Goal: Find specific page/section: Find specific page/section

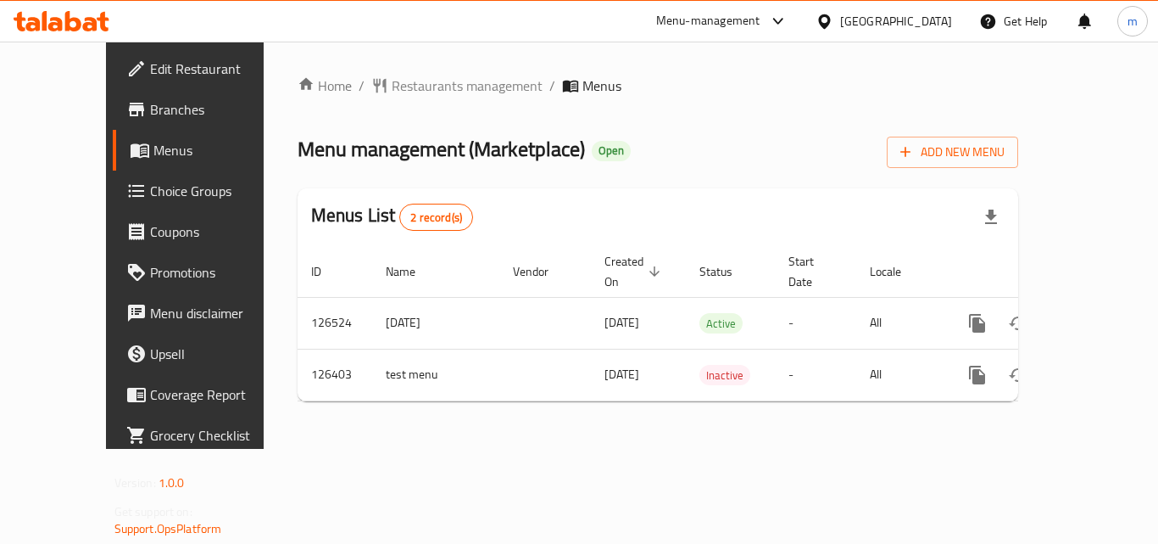
click at [392, 84] on span "Restaurants management" at bounding box center [467, 85] width 151 height 20
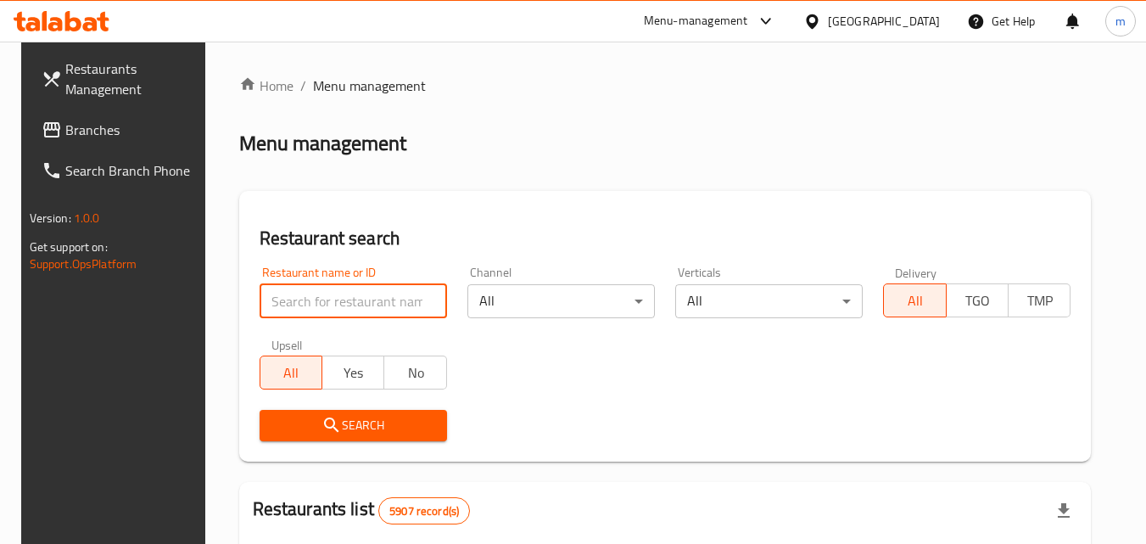
click at [343, 298] on input "search" at bounding box center [352, 301] width 187 height 34
paste input "609026"
type input "609026"
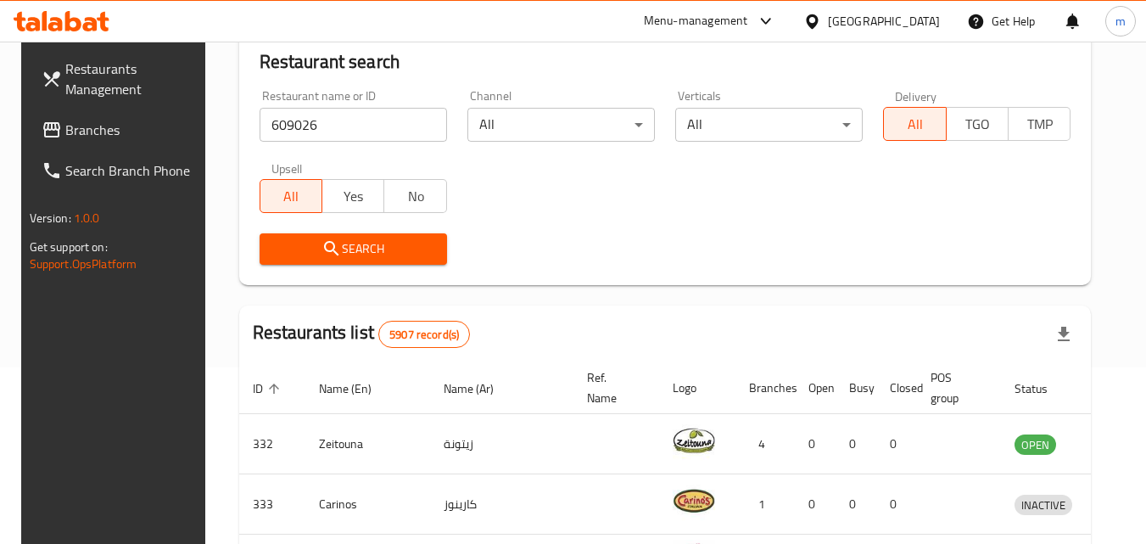
scroll to position [147, 0]
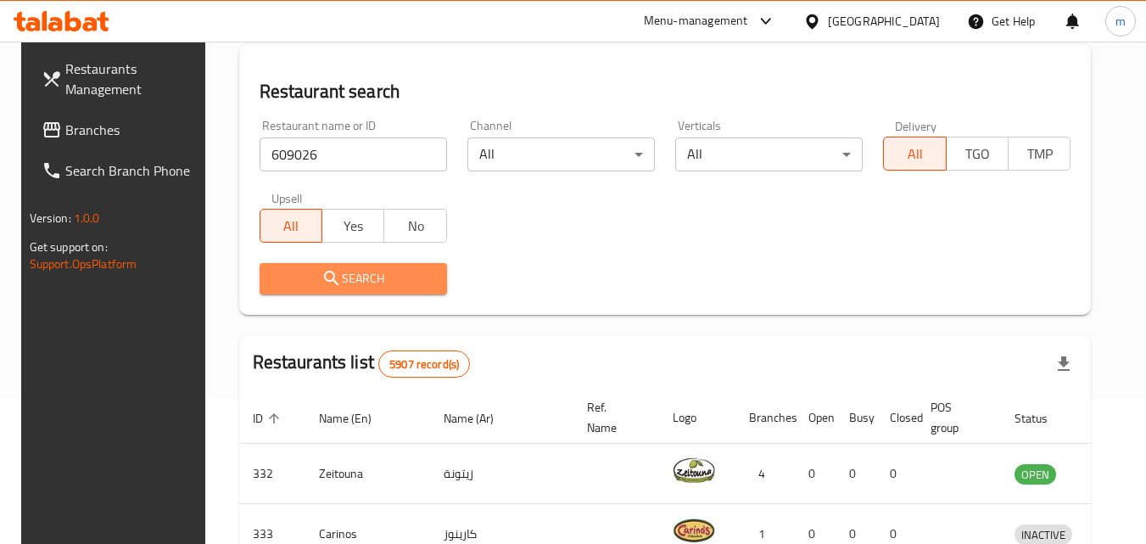
click at [332, 273] on icon "submit" at bounding box center [331, 278] width 20 height 20
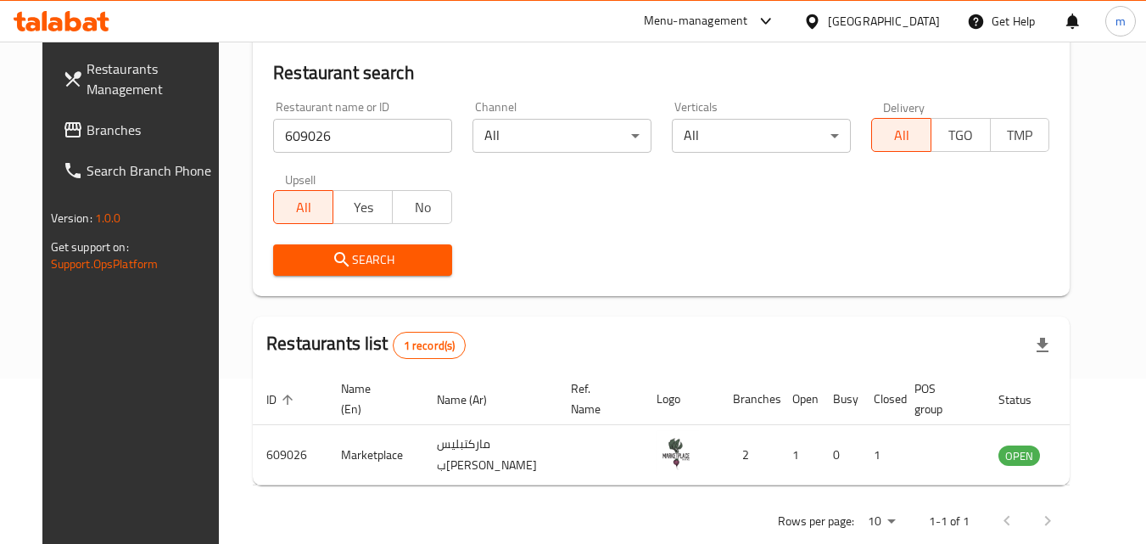
scroll to position [198, 0]
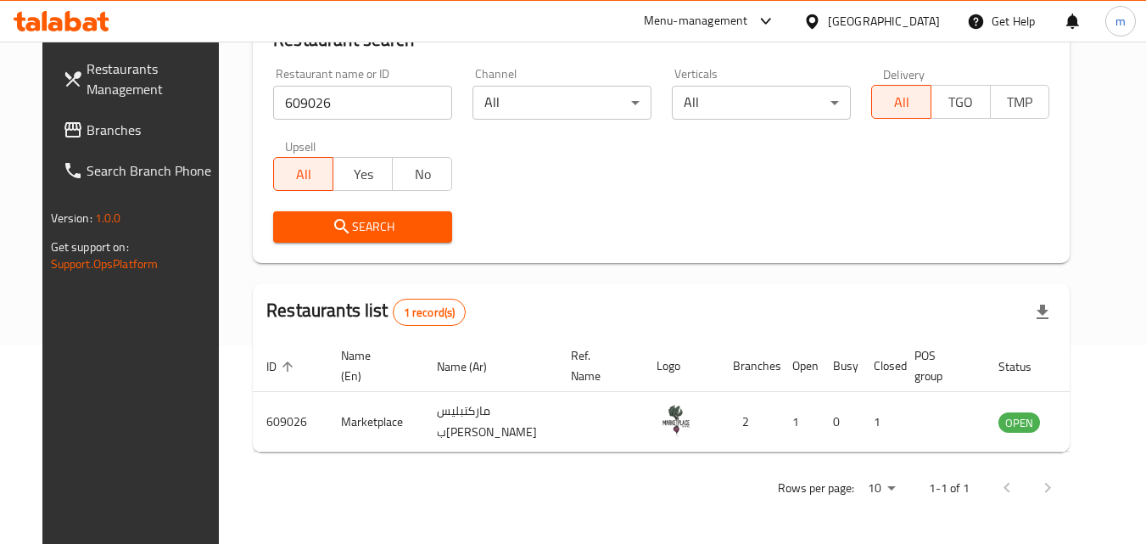
click at [91, 129] on span "Branches" at bounding box center [153, 130] width 134 height 20
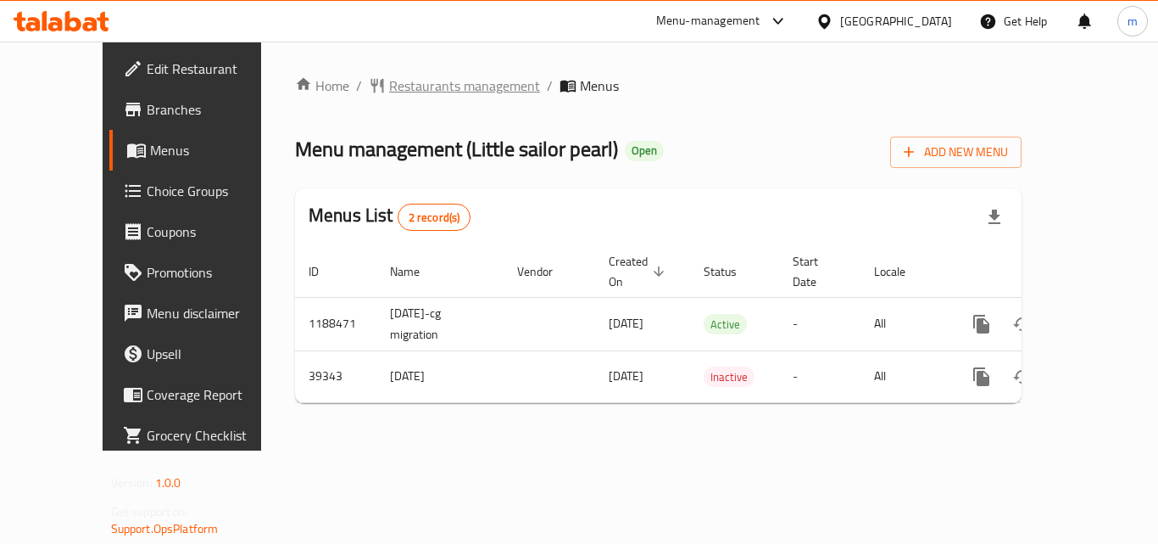
click at [421, 81] on span "Restaurants management" at bounding box center [464, 85] width 151 height 20
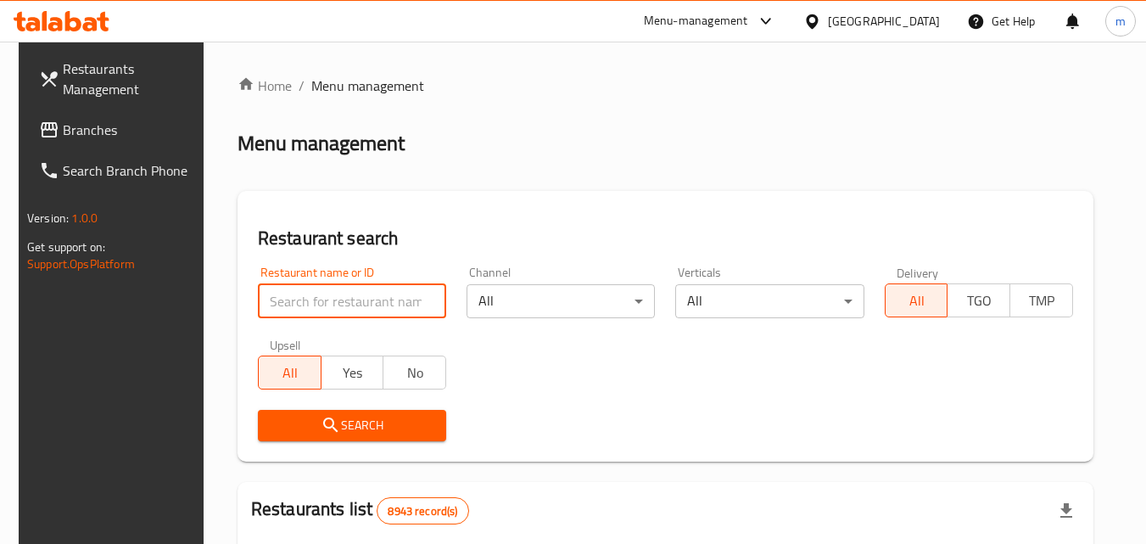
click at [321, 296] on input "search" at bounding box center [352, 301] width 188 height 34
paste input "20517"
type input "20517"
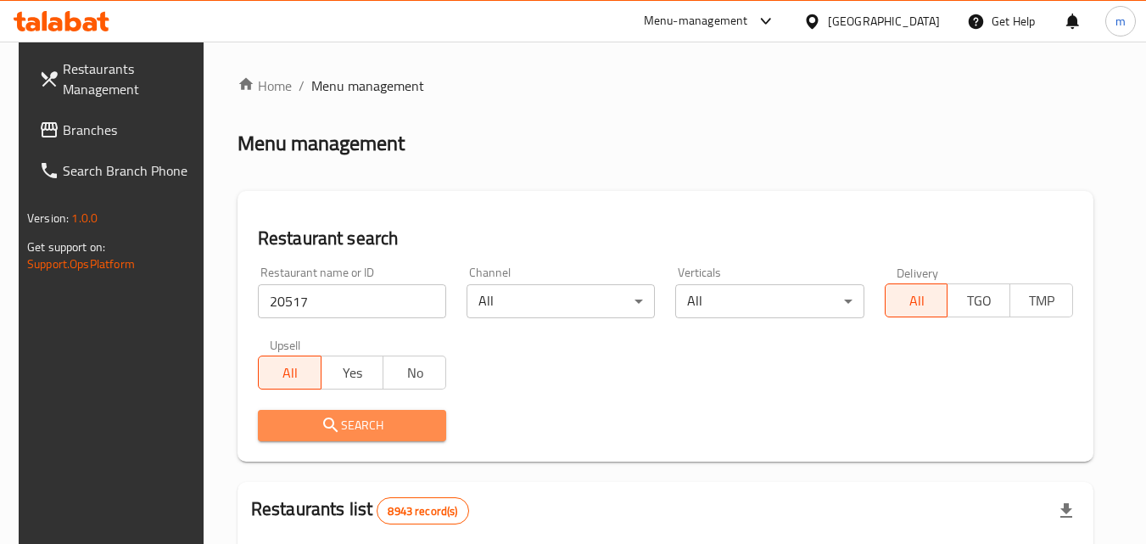
click at [360, 424] on span "Search" at bounding box center [351, 425] width 161 height 21
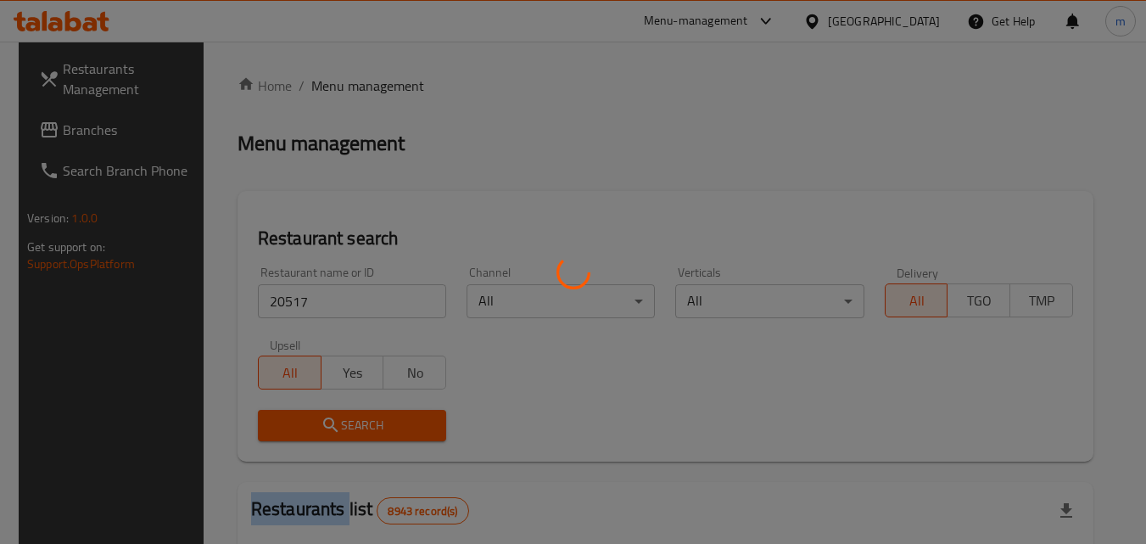
click at [360, 424] on div at bounding box center [573, 272] width 1146 height 544
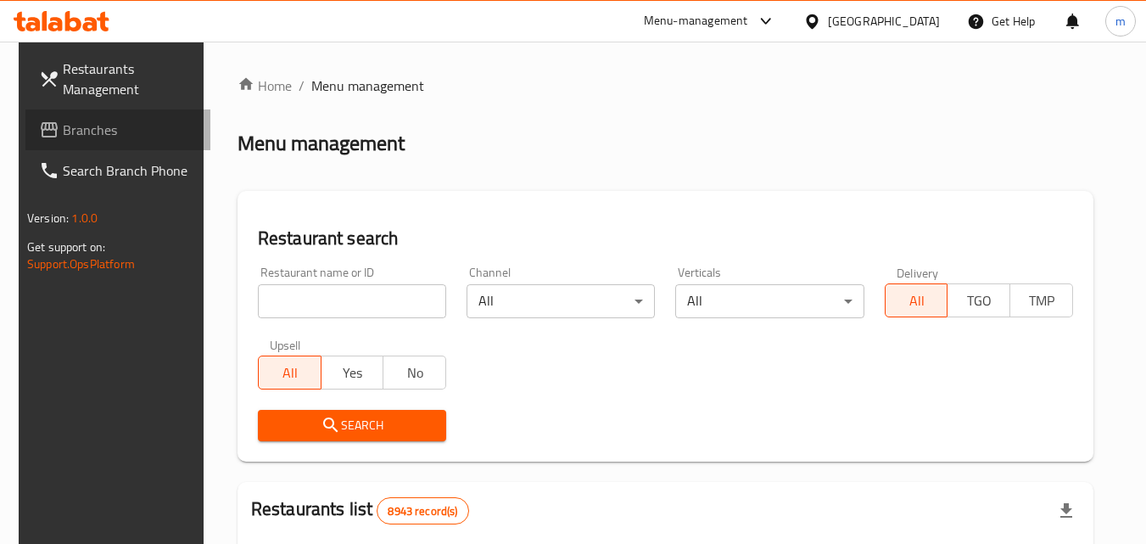
click at [70, 129] on span "Branches" at bounding box center [130, 130] width 134 height 20
